Goal: Information Seeking & Learning: Check status

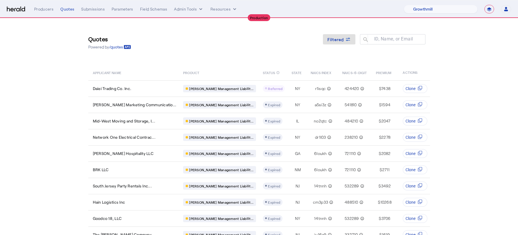
select select "pfm_z9k1_growthmill"
select select "**********"
click at [456, 7] on select "1Fort Affinity Risk Arlington [PERSON_NAME] BindHQ Bunker CRC Campus Coverage C…" at bounding box center [440, 9] width 74 height 9
select select "pfm_8e7n_1fort"
click at [403, 5] on select "1Fort Affinity Risk Arlington [PERSON_NAME] BindHQ Bunker CRC Campus Coverage C…" at bounding box center [440, 9] width 74 height 9
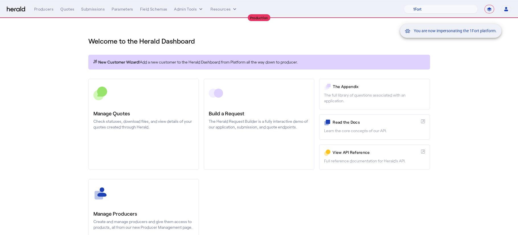
click at [355, 38] on div "You are now impersonating the 1Fort platform." at bounding box center [259, 117] width 518 height 235
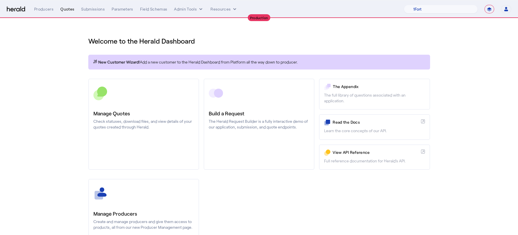
click at [65, 10] on div "Quotes" at bounding box center [67, 9] width 14 height 6
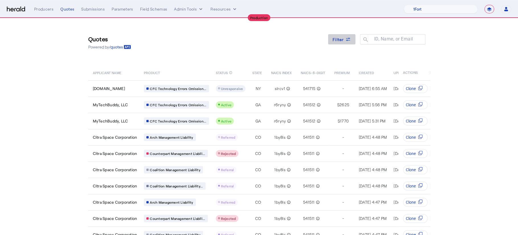
click at [350, 41] on icon at bounding box center [348, 39] width 6 height 6
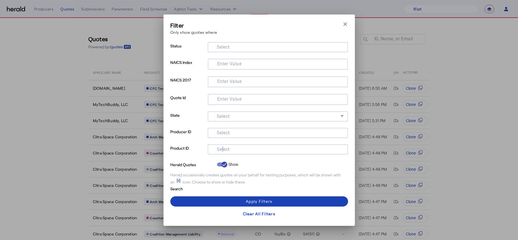
click at [222, 149] on mat-label "Select" at bounding box center [223, 149] width 13 height 5
click at [222, 149] on input "Select" at bounding box center [276, 149] width 129 height 7
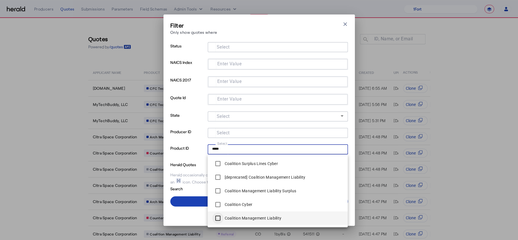
type input "*****"
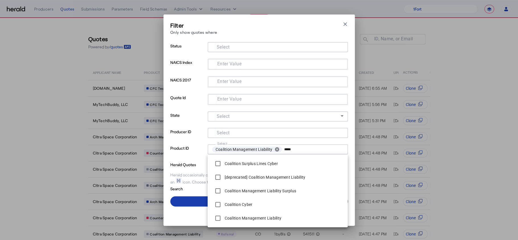
click at [193, 204] on span at bounding box center [259, 202] width 178 height 14
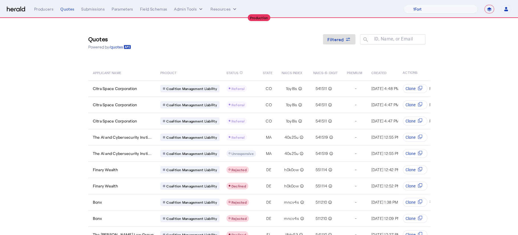
scroll to position [29, 0]
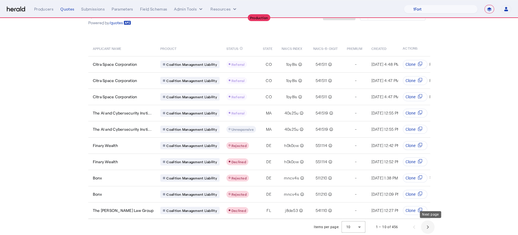
click at [430, 228] on span "Next page" at bounding box center [428, 227] width 14 height 14
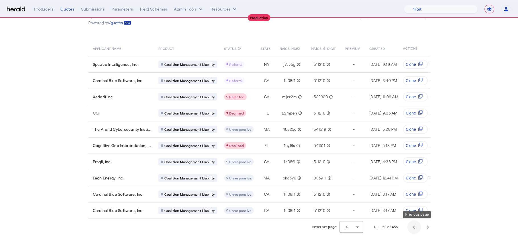
click at [411, 230] on span "Previous page" at bounding box center [414, 227] width 14 height 14
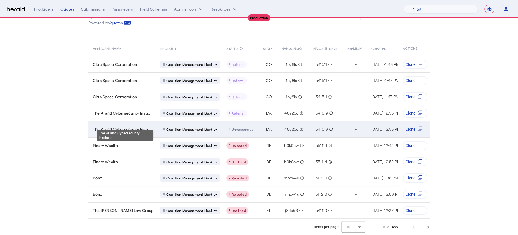
click at [140, 126] on span "The AI and Cybersecurity Insti..." at bounding box center [122, 129] width 59 height 6
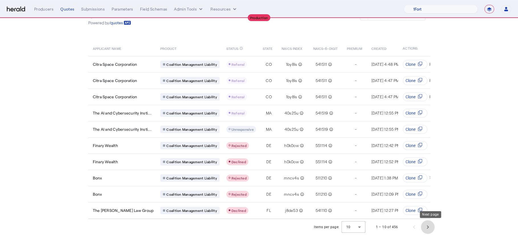
click at [426, 222] on span "Next page" at bounding box center [428, 227] width 14 height 14
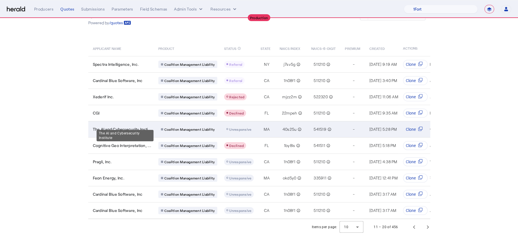
click at [140, 126] on span "The AI and Cybersecurity Insti..." at bounding box center [122, 129] width 59 height 6
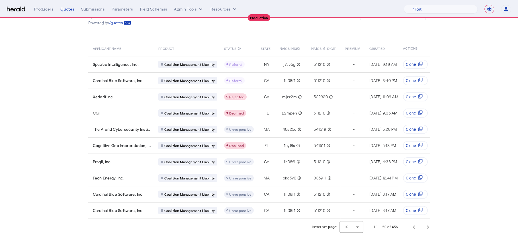
scroll to position [0, 0]
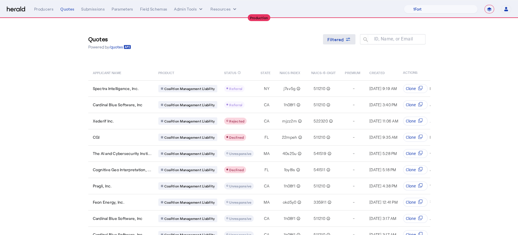
click at [341, 41] on span "Filtered" at bounding box center [335, 39] width 17 height 6
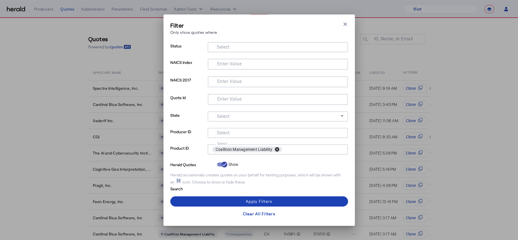
click at [278, 150] on button "cancel" at bounding box center [277, 149] width 10 height 5
type input "********"
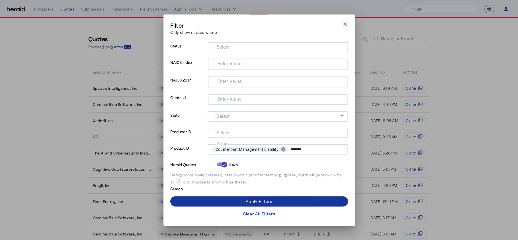
click at [279, 201] on span at bounding box center [259, 202] width 178 height 14
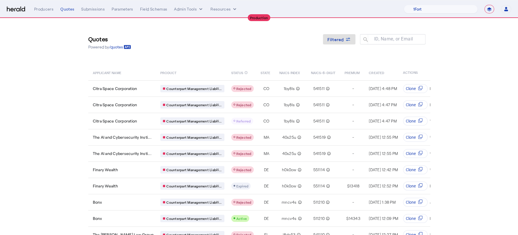
scroll to position [29, 0]
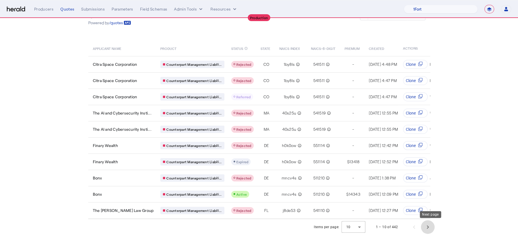
click at [434, 226] on span "Next page" at bounding box center [428, 227] width 14 height 14
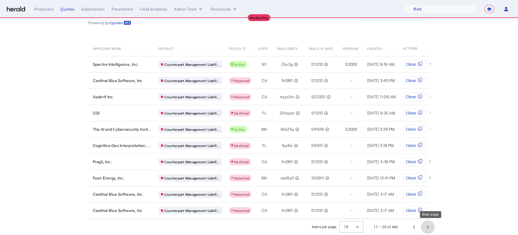
click at [429, 221] on span "Next page" at bounding box center [428, 227] width 14 height 14
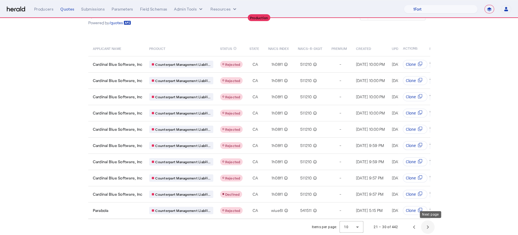
click at [429, 222] on span "Next page" at bounding box center [428, 227] width 14 height 14
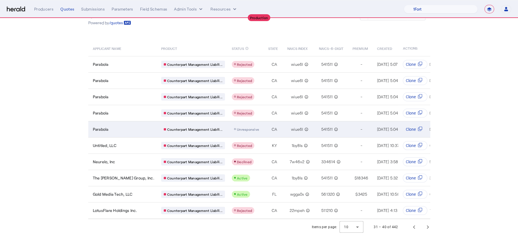
click at [314, 125] on td "541511 info_outline" at bounding box center [331, 129] width 34 height 16
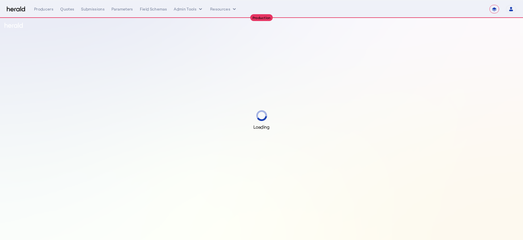
select select "**********"
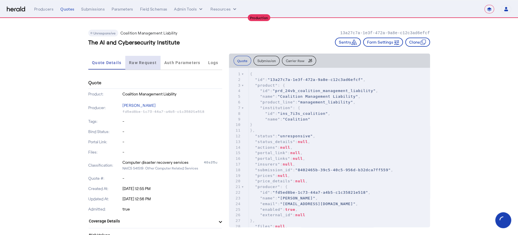
click at [154, 63] on span "Raw Request" at bounding box center [143, 63] width 28 height 4
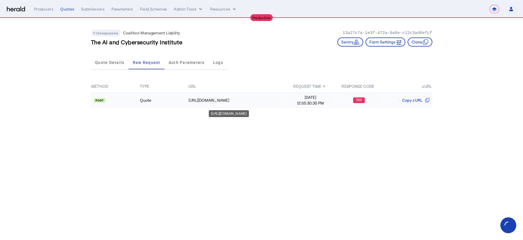
click at [249, 104] on td "https://distribution-api.coalitioninc.com/v2/oauth/token" at bounding box center [237, 100] width 98 height 15
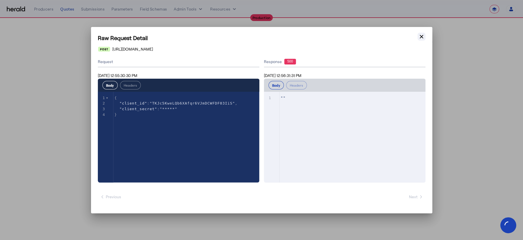
click at [421, 34] on icon "button" at bounding box center [422, 37] width 6 height 6
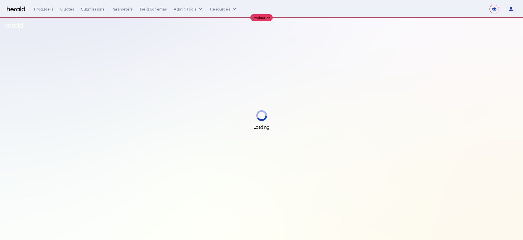
select select "**********"
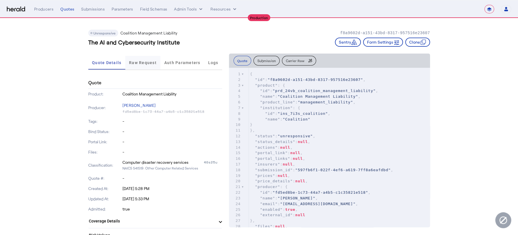
click at [147, 63] on span "Raw Request" at bounding box center [143, 63] width 28 height 4
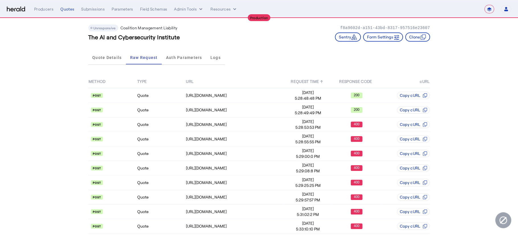
scroll to position [6, 0]
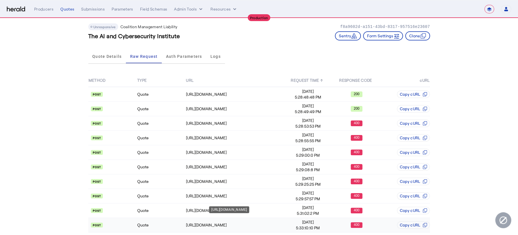
click at [269, 222] on div "https://distribution-api.coalitioninc.com/v2/submissions/3a2c1c4d-cef4-4b93-8d0…" at bounding box center [234, 225] width 97 height 6
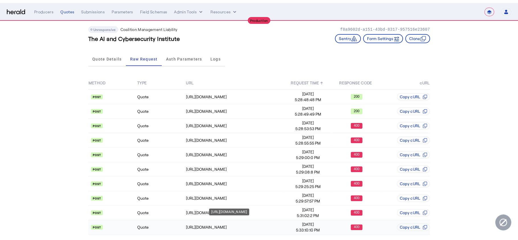
scroll to position [0, 0]
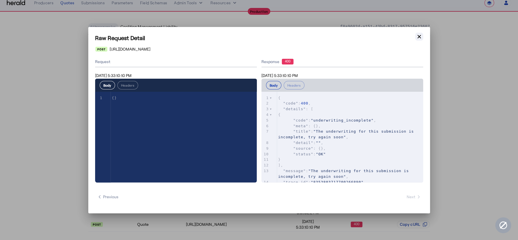
click at [418, 36] on icon "button" at bounding box center [419, 37] width 6 height 6
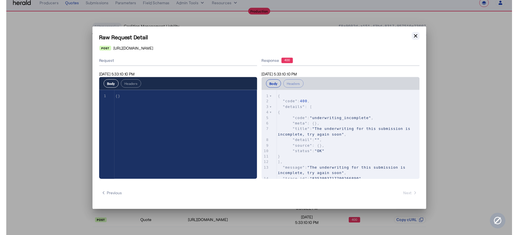
scroll to position [6, 0]
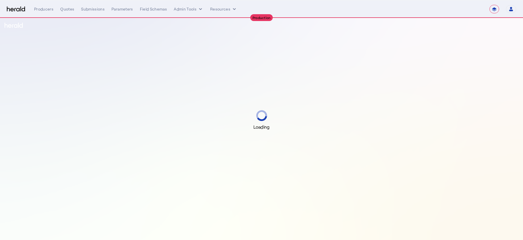
select select "**********"
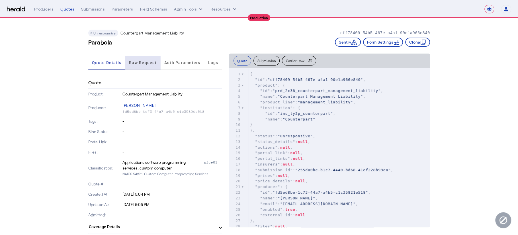
click at [135, 61] on span "Raw Request" at bounding box center [143, 63] width 28 height 4
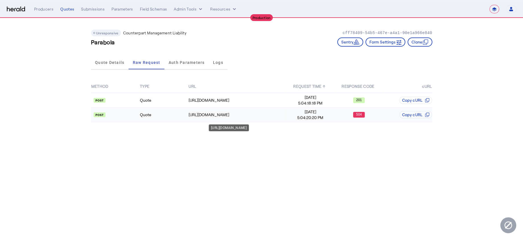
click at [271, 121] on td "https://api.yourcounterpart.com/partners/v1/application/ba1d59ae-c119-46af-897a…" at bounding box center [237, 115] width 98 height 15
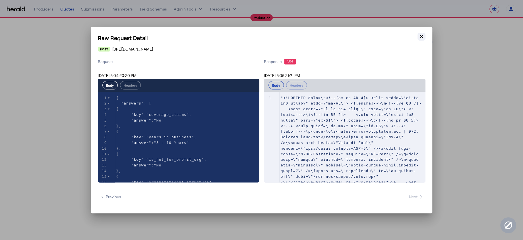
click at [423, 36] on icon "button" at bounding box center [422, 37] width 6 height 6
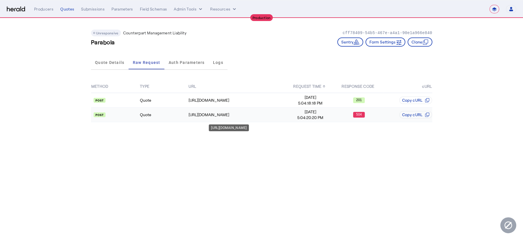
click at [249, 115] on div "https://api.yourcounterpart.com/partners/v1/application/ba1d59ae-c119-46af-897a…" at bounding box center [237, 115] width 97 height 6
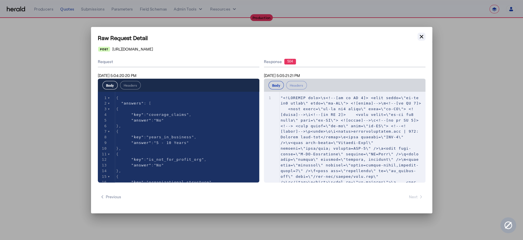
click at [421, 39] on icon "button" at bounding box center [422, 37] width 6 height 6
